Goal: Information Seeking & Learning: Compare options

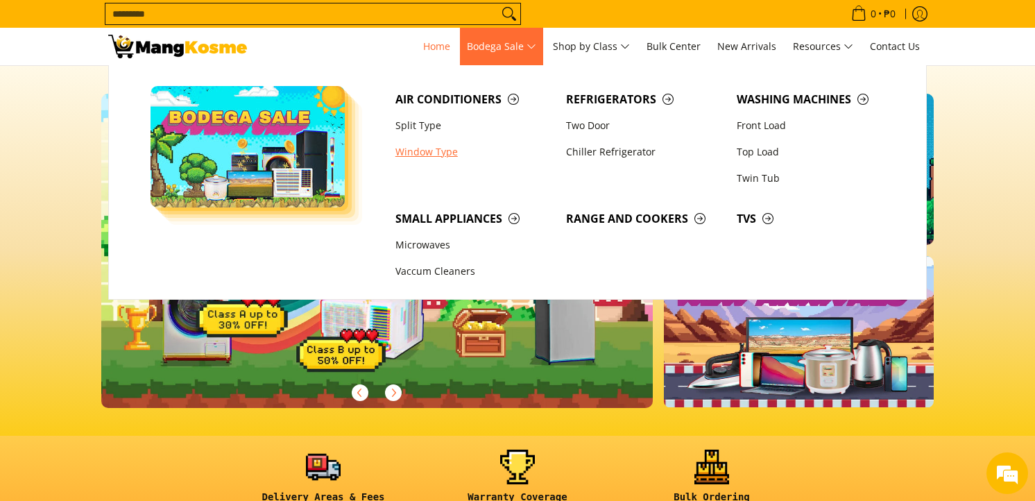
scroll to position [154, 0]
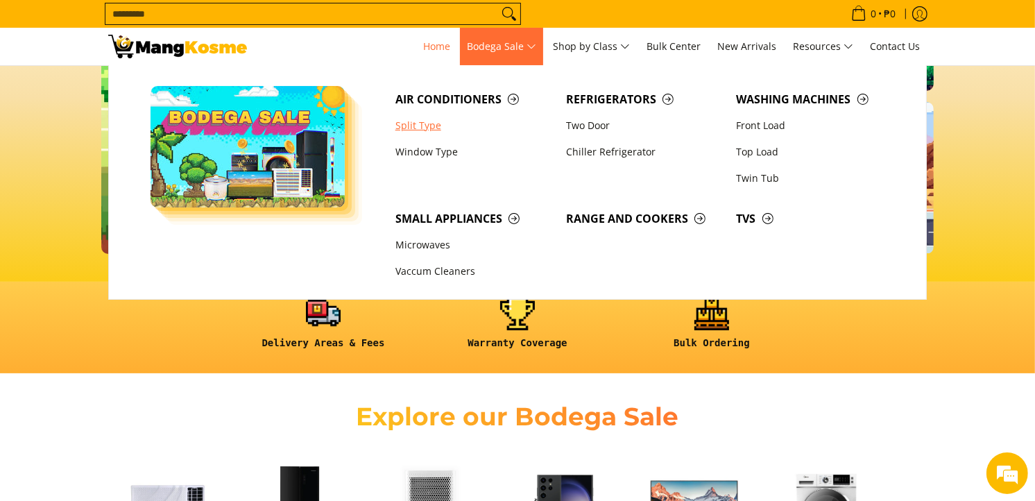
click at [404, 123] on link "Split Type" at bounding box center [473, 125] width 171 height 26
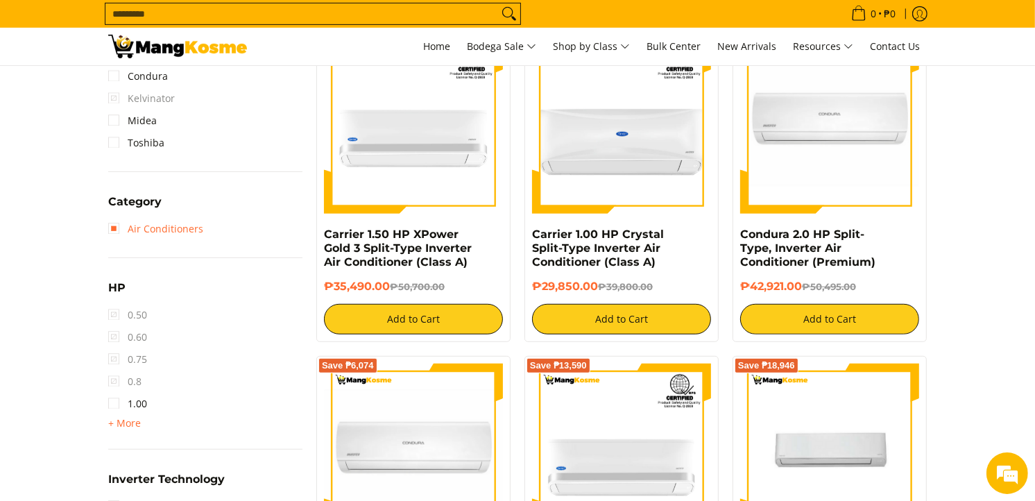
scroll to position [694, 0]
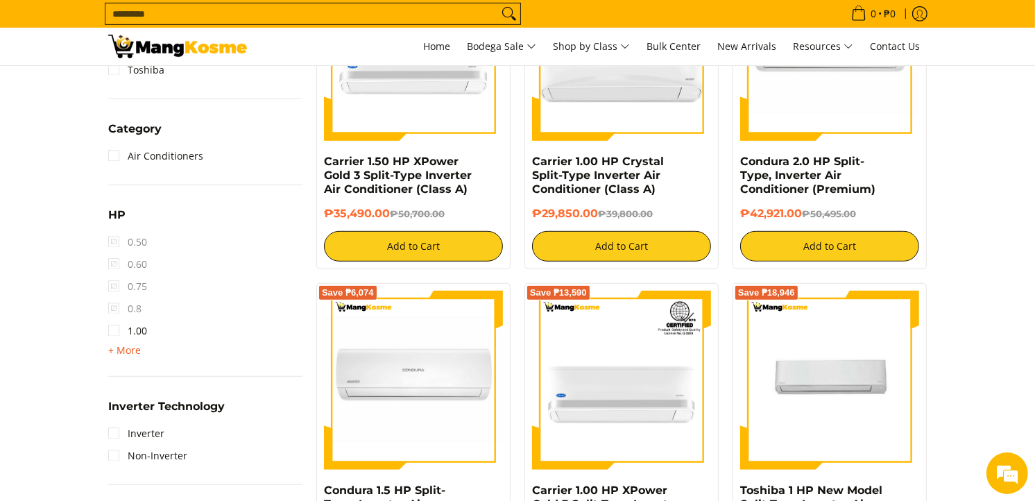
click at [132, 351] on span "+ More" at bounding box center [124, 350] width 33 height 11
click at [118, 400] on link "2.50" at bounding box center [127, 397] width 39 height 22
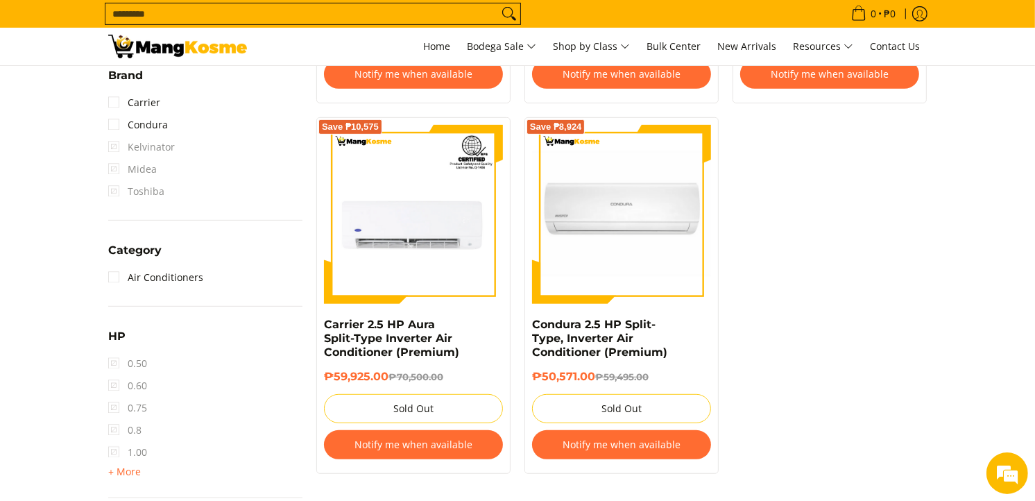
scroll to position [812, 0]
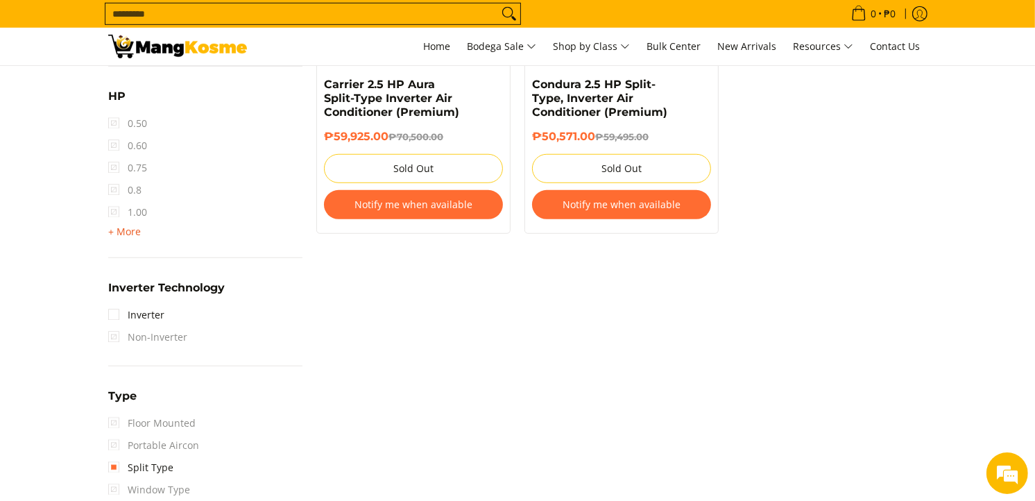
click at [119, 236] on span "+ More" at bounding box center [124, 231] width 33 height 11
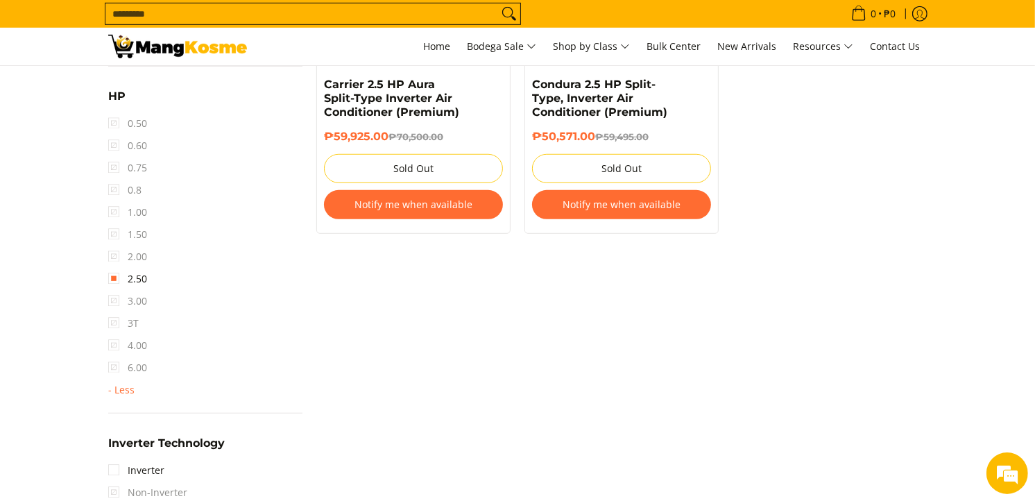
click at [119, 302] on span "3.00" at bounding box center [127, 301] width 39 height 22
click at [114, 279] on link "2.50" at bounding box center [127, 279] width 39 height 22
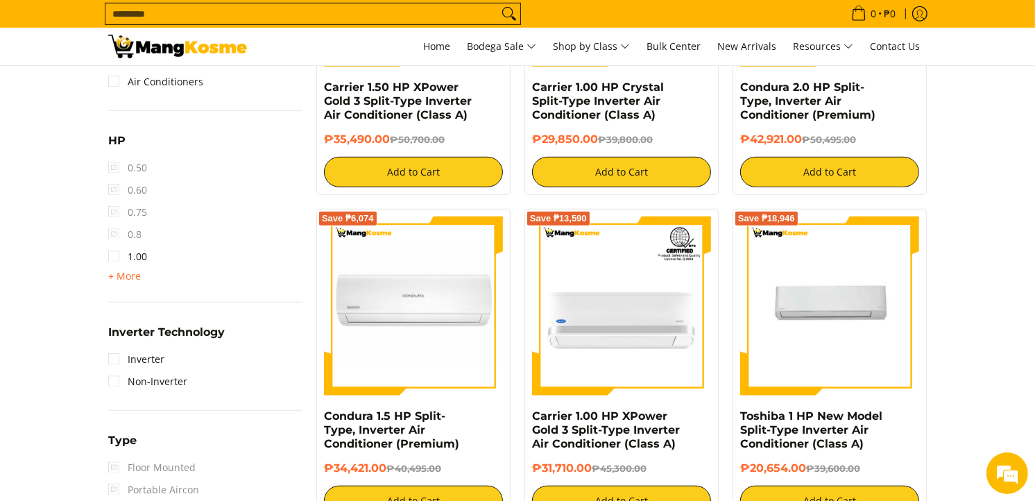
scroll to position [735, 0]
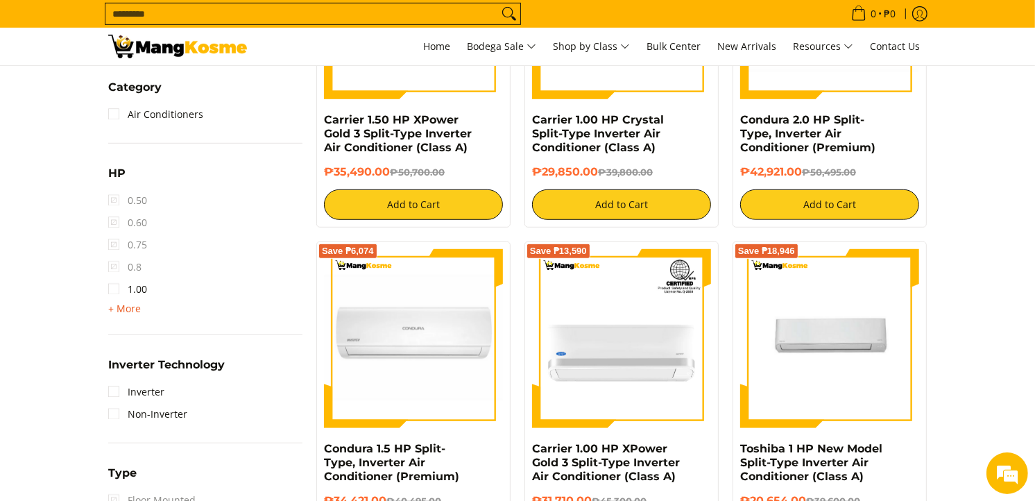
click at [129, 310] on span "+ More" at bounding box center [124, 308] width 33 height 11
click at [135, 375] on link "3.00" at bounding box center [127, 378] width 39 height 22
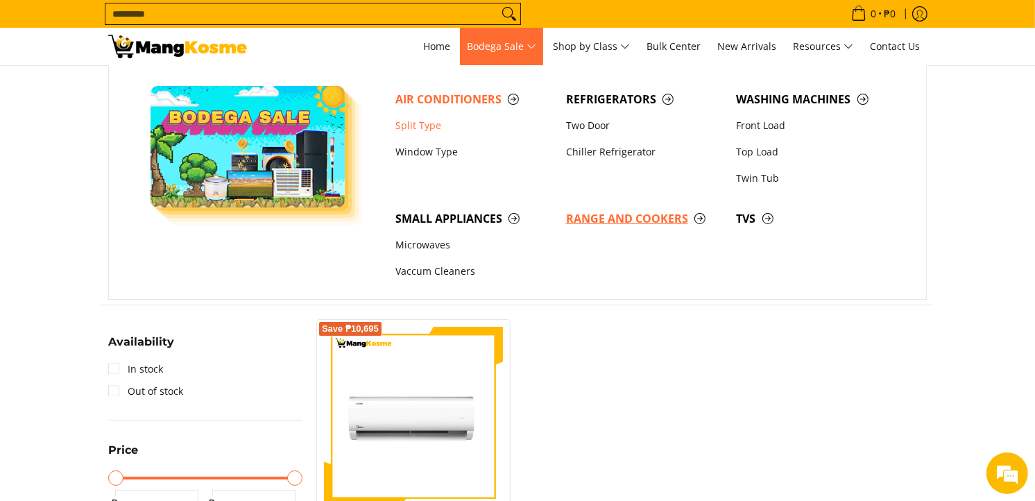
click at [646, 214] on span "Range and Cookers" at bounding box center [644, 218] width 157 height 17
